Goal: Navigation & Orientation: Go to known website

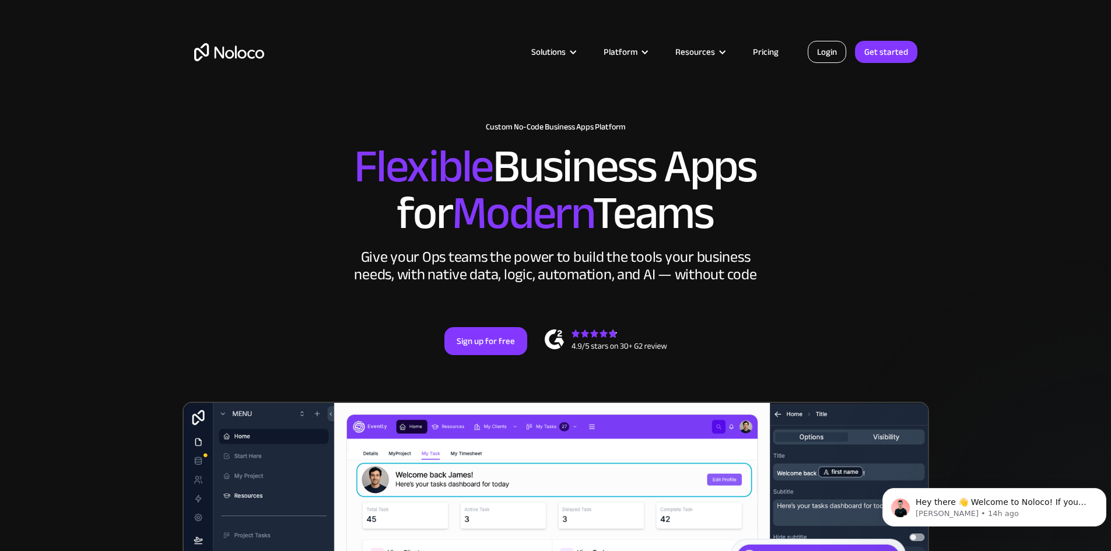
click at [810, 51] on link "Login" at bounding box center [827, 52] width 39 height 22
